Goal: Information Seeking & Learning: Learn about a topic

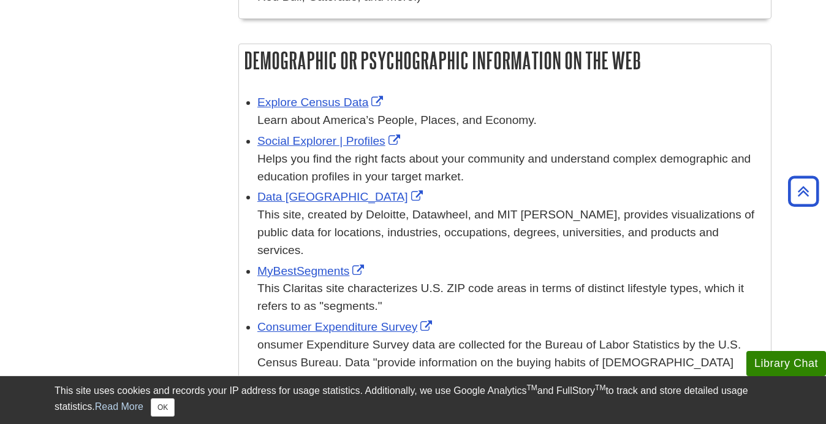
scroll to position [719, 0]
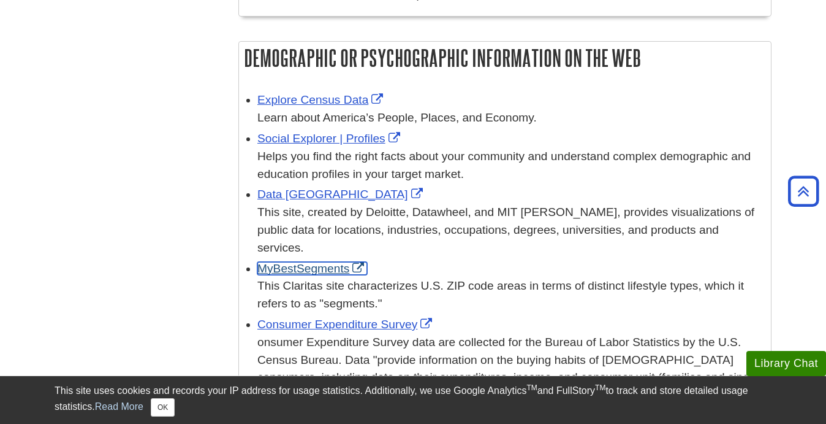
click at [308, 267] on link "MyBestSegments" at bounding box center [313, 268] width 110 height 13
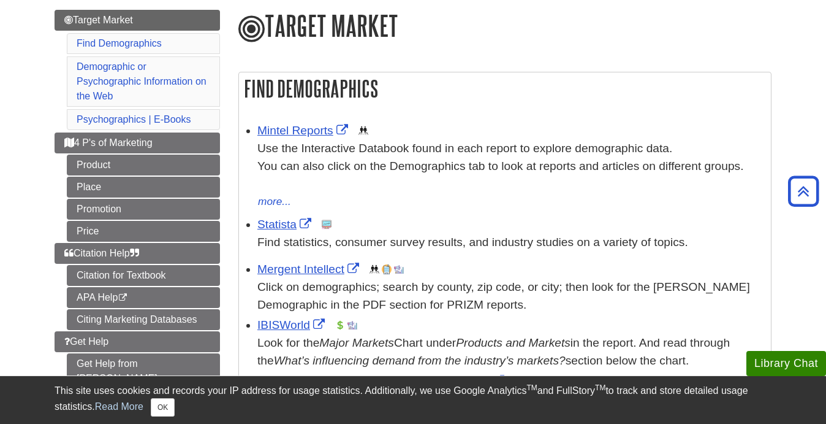
scroll to position [142, 0]
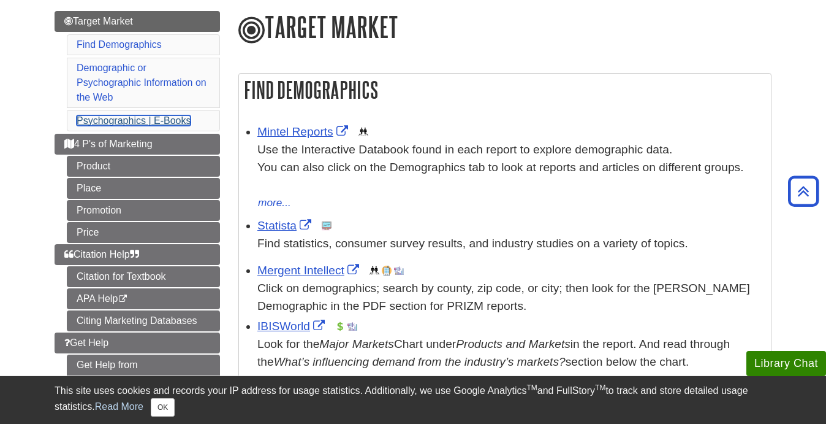
click at [167, 121] on link "Psychographics | E-Books" at bounding box center [134, 120] width 114 height 10
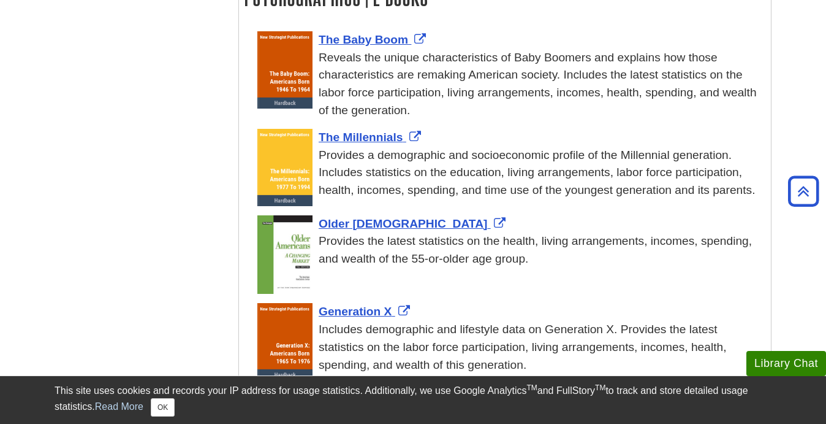
scroll to position [1185, 0]
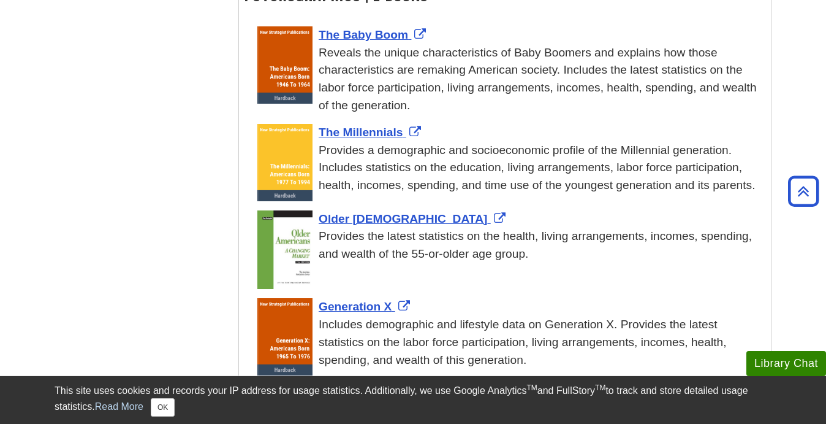
click at [374, 124] on div "The Millennials Provides a demographic and socioeconomic profile of the Millenn…" at bounding box center [512, 159] width 508 height 71
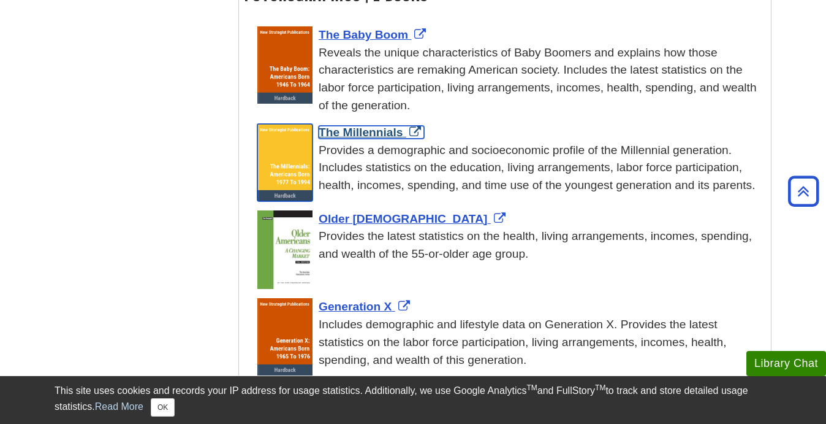
click at [374, 133] on span "The Millennials" at bounding box center [361, 132] width 85 height 13
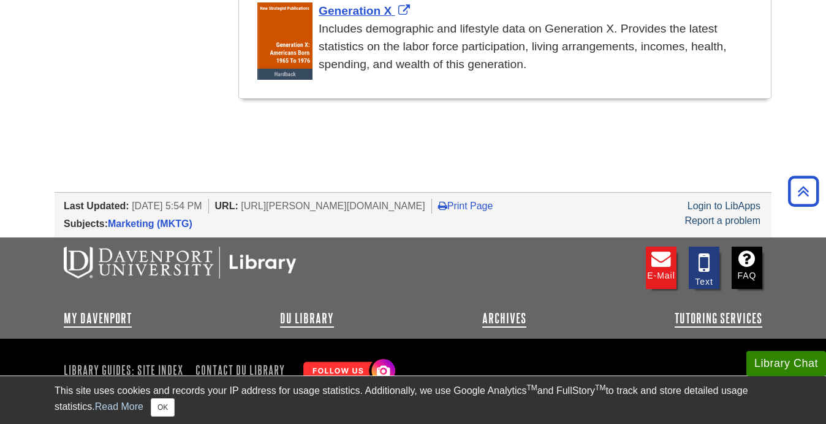
scroll to position [1507, 0]
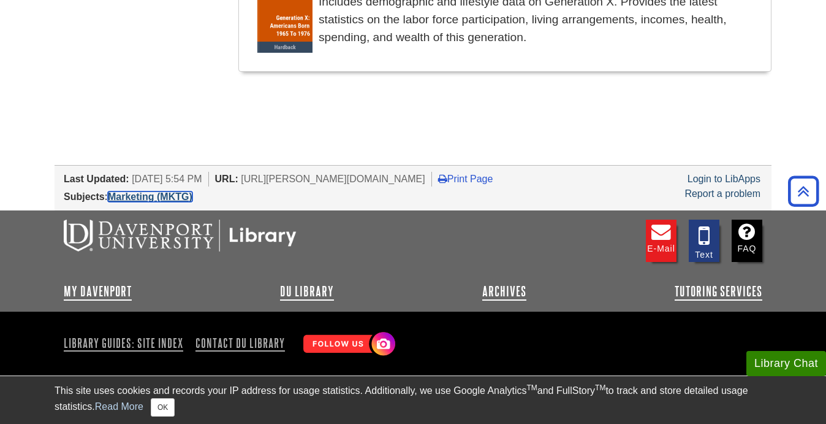
click at [176, 195] on link "Marketing (MKTG)" at bounding box center [150, 196] width 85 height 10
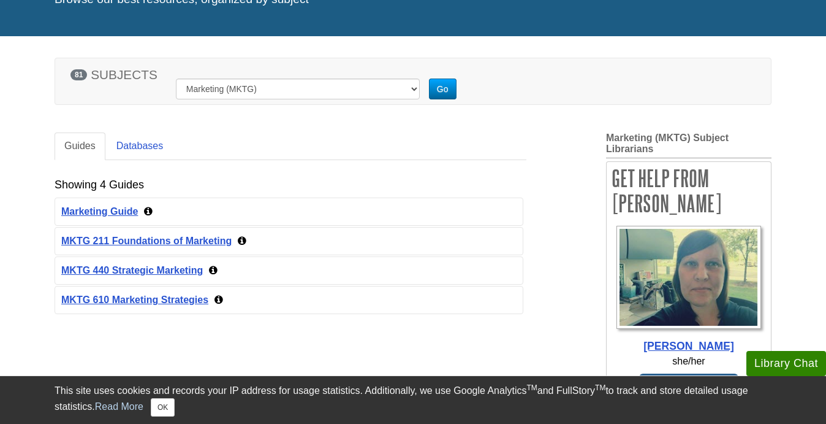
scroll to position [123, 0]
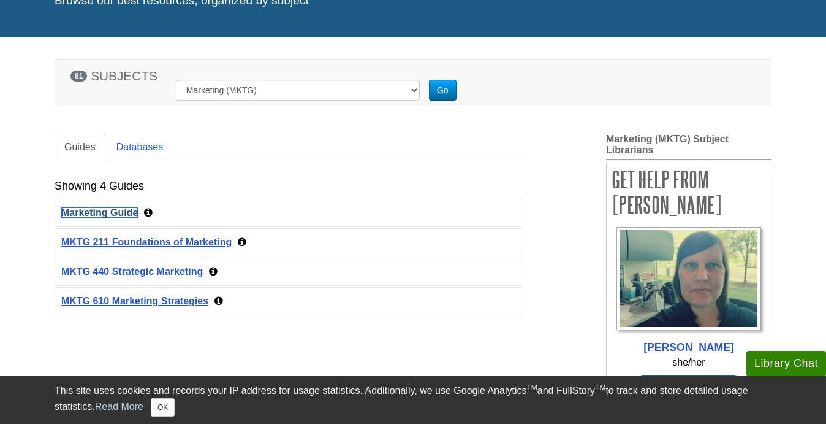
click at [101, 210] on link "Marketing Guide" at bounding box center [99, 212] width 77 height 10
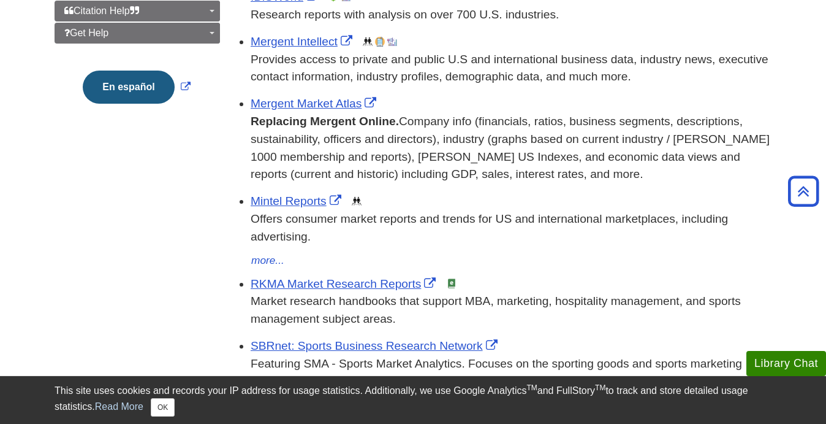
scroll to position [356, 0]
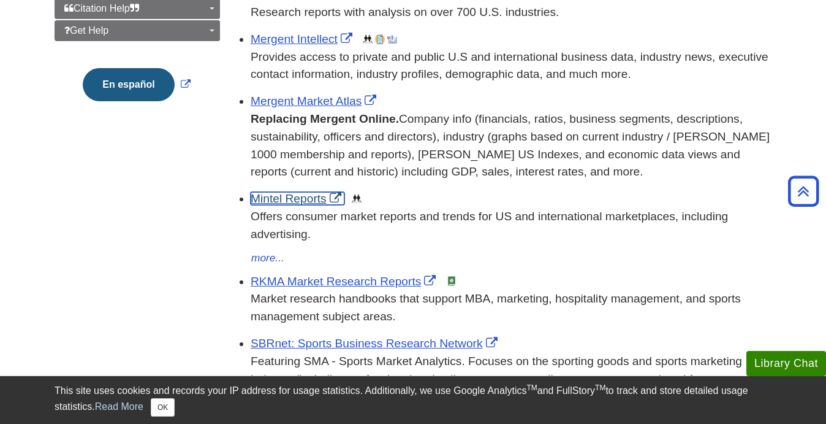
click at [307, 199] on link "Mintel Reports" at bounding box center [298, 198] width 94 height 13
